Goal: Task Accomplishment & Management: Use online tool/utility

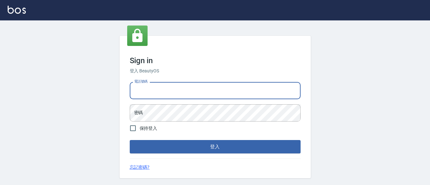
click at [165, 87] on input "電話號碼" at bounding box center [215, 90] width 171 height 17
type input "7320483"
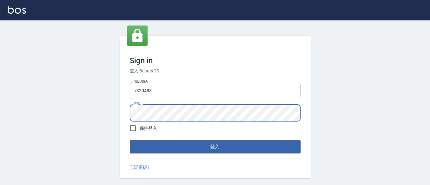
click at [130, 140] on button "登入" at bounding box center [215, 146] width 171 height 13
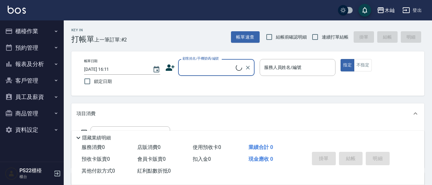
click at [210, 66] on input "顧客姓名/手機號碼/編號" at bounding box center [208, 67] width 55 height 11
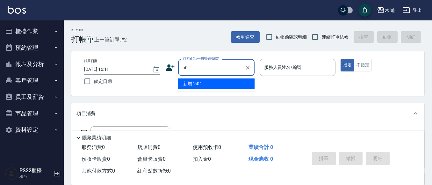
type input "a"
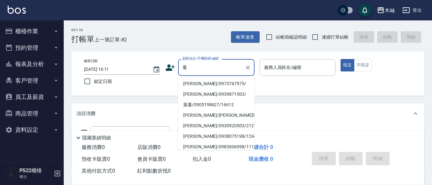
click at [217, 83] on li "[PERSON_NAME]/0973767975/" at bounding box center [216, 83] width 77 height 11
type input "[PERSON_NAME]/0973767975/"
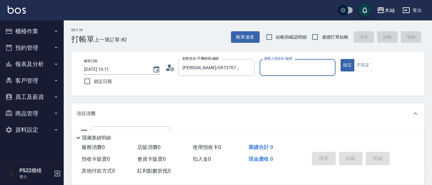
type input "[PERSON_NAME]-7"
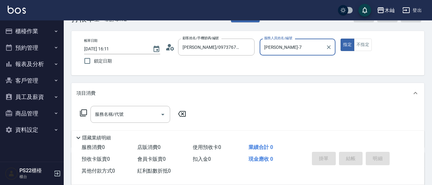
scroll to position [32, 0]
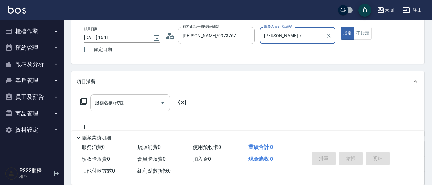
click at [146, 102] on input "服務名稱/代號" at bounding box center [125, 102] width 64 height 11
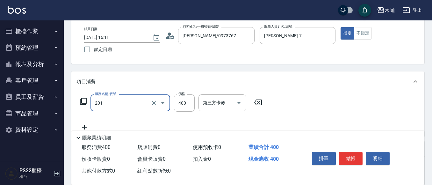
type input "洗剪(201)"
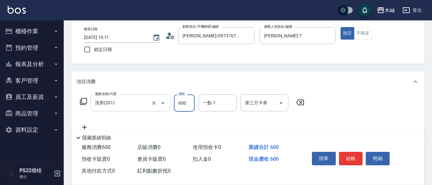
type input "600"
click at [357, 157] on button "結帳" at bounding box center [351, 158] width 24 height 13
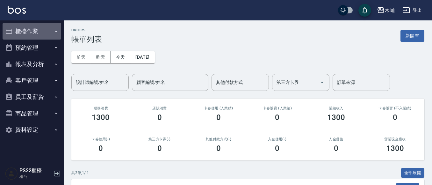
click at [36, 28] on button "櫃檯作業" at bounding box center [32, 31] width 59 height 17
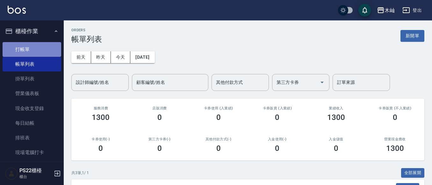
click at [44, 47] on link "打帳單" at bounding box center [32, 49] width 59 height 15
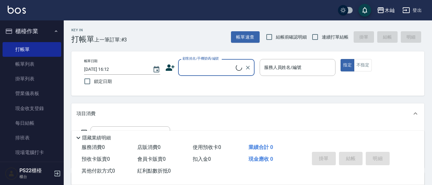
click at [224, 66] on input "顧客姓名/手機號碼/編號" at bounding box center [208, 67] width 55 height 11
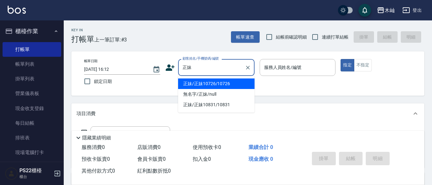
click at [225, 81] on li "正妹/正妹10726/10726" at bounding box center [216, 83] width 77 height 11
type input "正妹/正妹10726/10726"
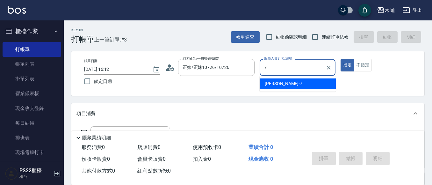
type input "[PERSON_NAME]-7"
type button "true"
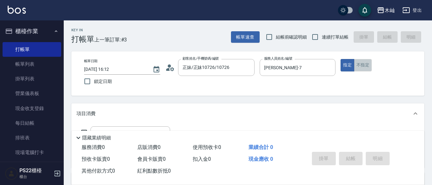
click at [364, 61] on button "不指定" at bounding box center [363, 65] width 18 height 12
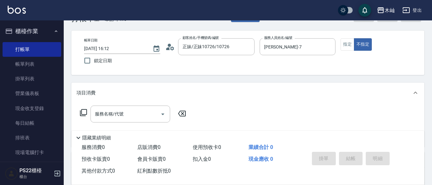
scroll to position [32, 0]
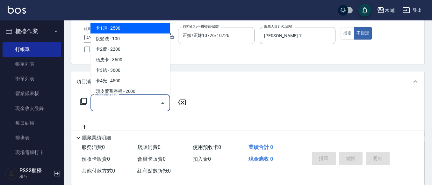
click at [124, 102] on input "服務名稱/代號" at bounding box center [125, 102] width 64 height 11
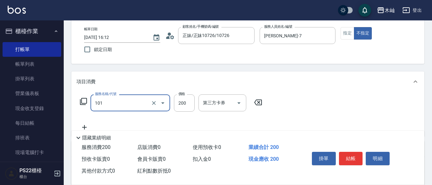
type input "洗髮(101)"
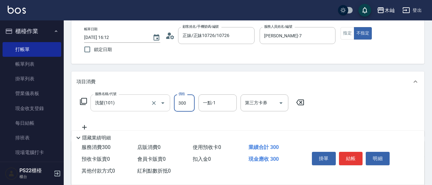
type input "300"
click at [347, 154] on button "結帳" at bounding box center [351, 158] width 24 height 13
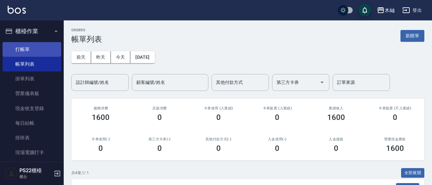
click at [26, 50] on link "打帳單" at bounding box center [32, 49] width 59 height 15
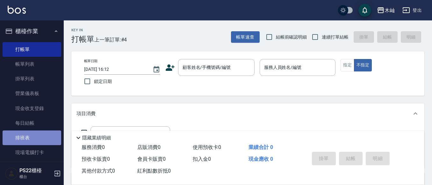
click at [34, 134] on link "排班表" at bounding box center [32, 137] width 59 height 15
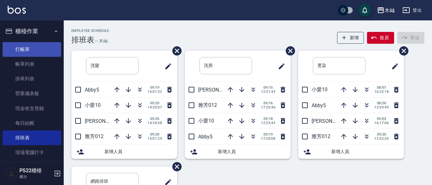
click at [42, 46] on link "打帳單" at bounding box center [32, 49] width 59 height 15
